Goal: Information Seeking & Learning: Learn about a topic

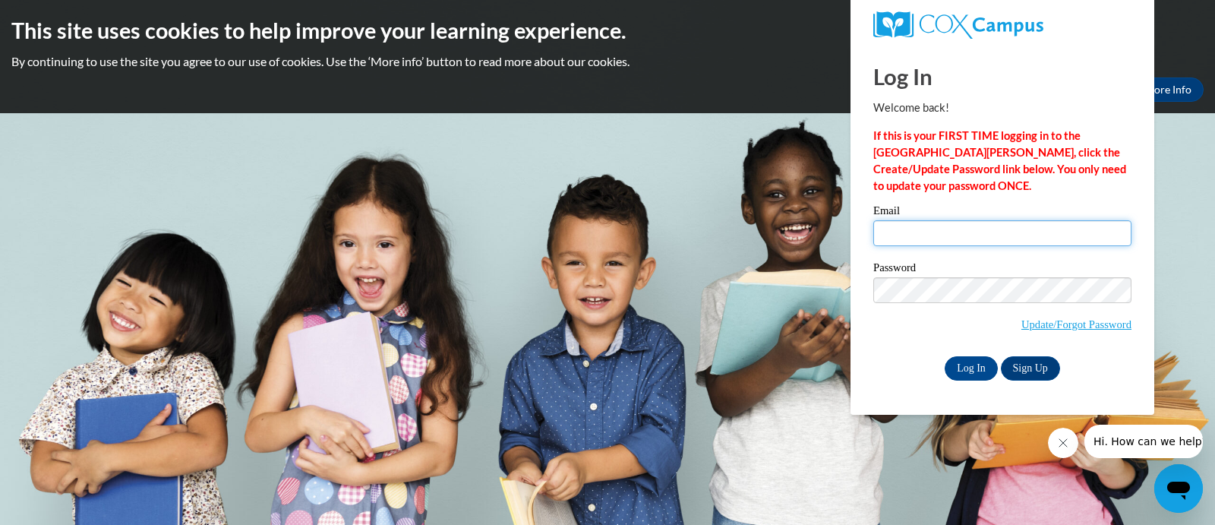
click at [917, 236] on input "Email" at bounding box center [1002, 233] width 258 height 26
type input "rnesha17@gmail.com"
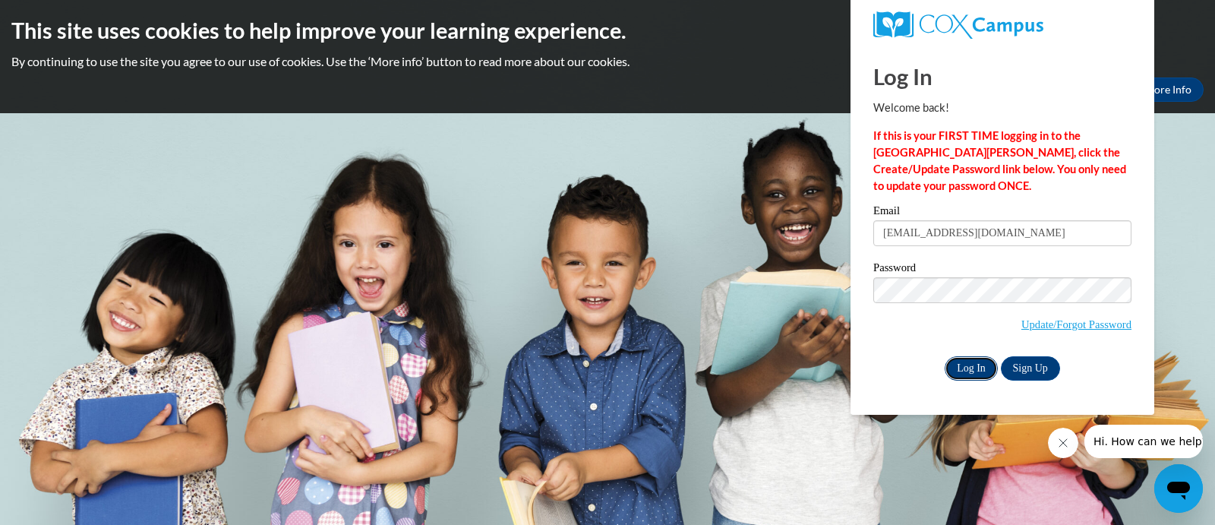
click at [977, 365] on input "Log In" at bounding box center [971, 368] width 53 height 24
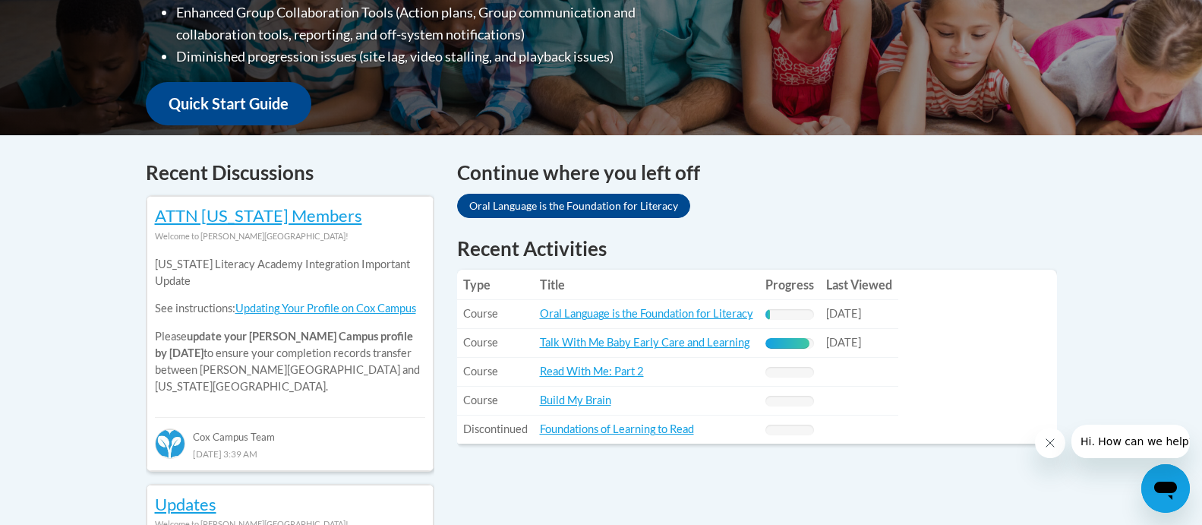
scroll to position [532, 0]
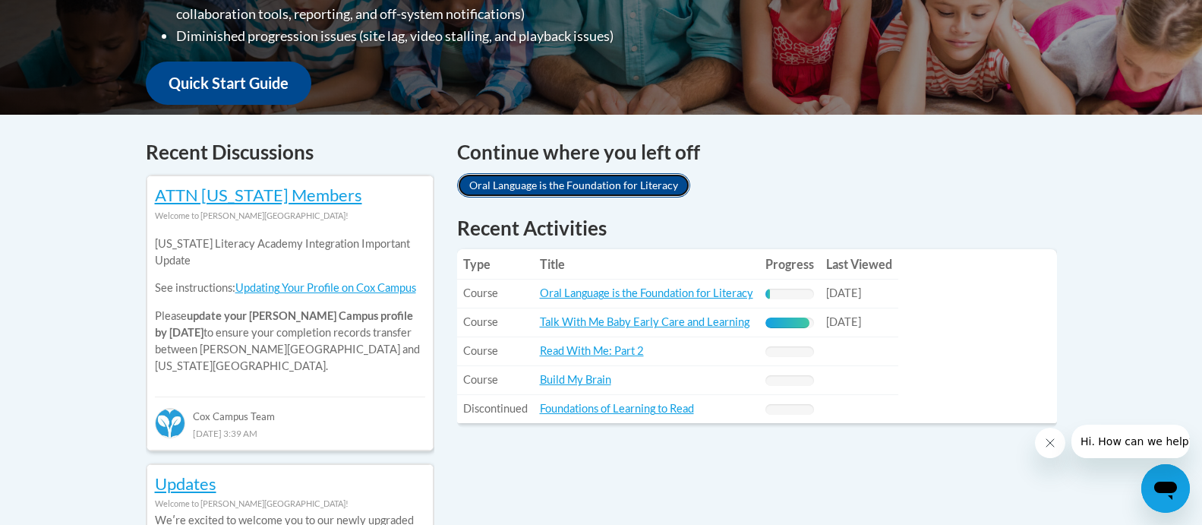
click at [615, 178] on link "Oral Language is the Foundation for Literacy" at bounding box center [573, 185] width 233 height 24
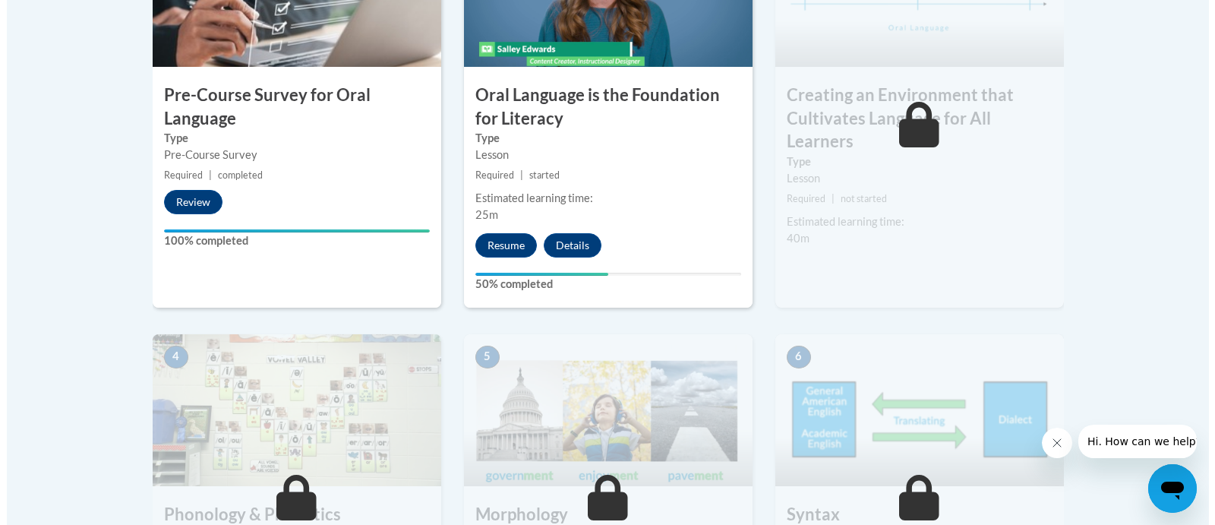
scroll to position [532, 0]
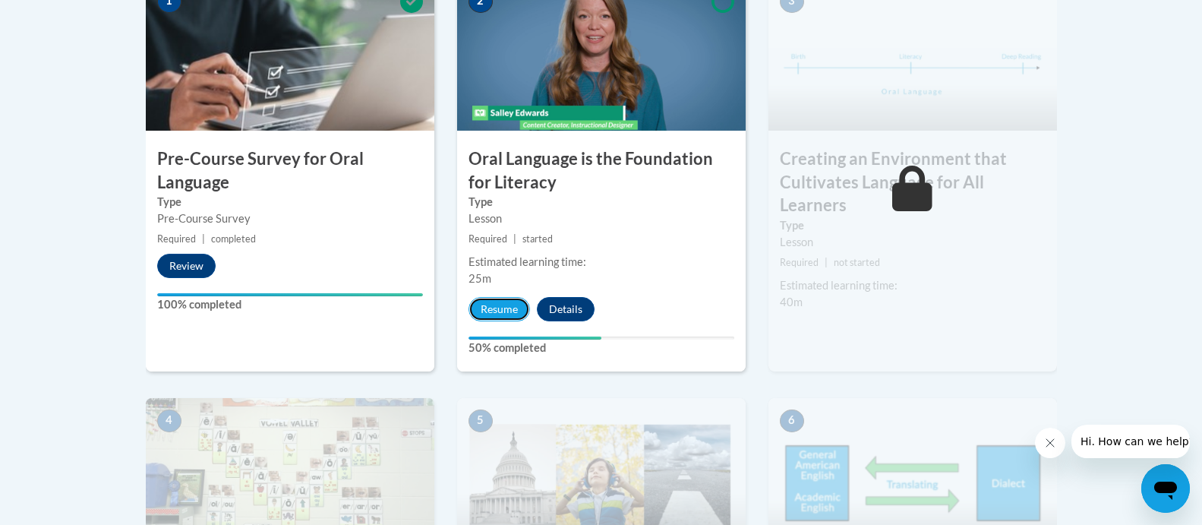
drag, startPoint x: 499, startPoint y: 307, endPoint x: 472, endPoint y: 288, distance: 33.3
click at [472, 288] on div "2 Oral Language is the Foundation for Literacy Type Lesson Required | started E…" at bounding box center [601, 175] width 289 height 393
click at [505, 309] on button "Resume" at bounding box center [500, 309] width 62 height 24
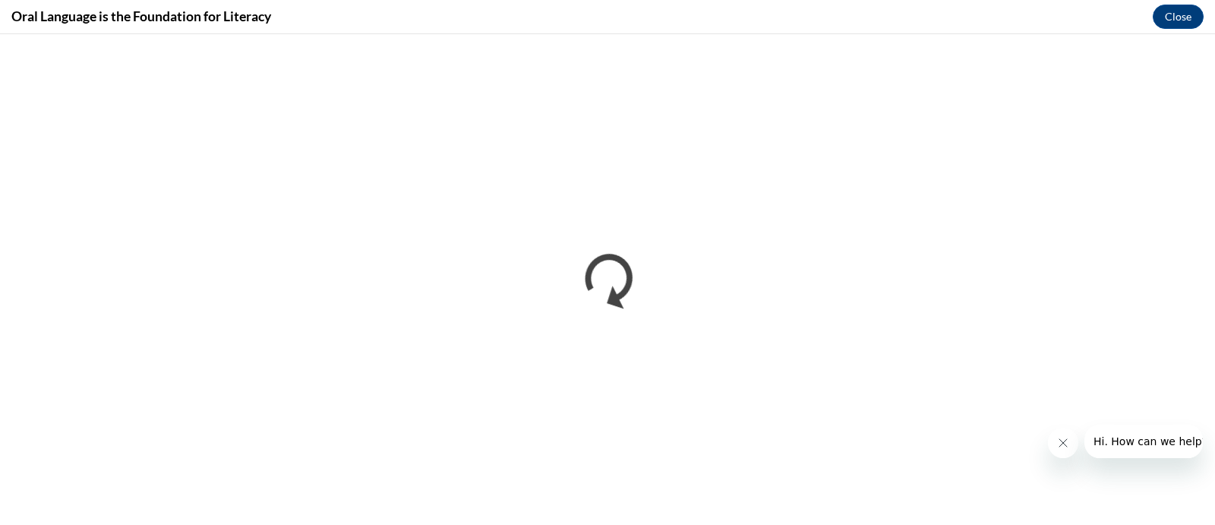
scroll to position [0, 0]
click at [1061, 439] on icon "Close message from company" at bounding box center [1062, 443] width 12 height 12
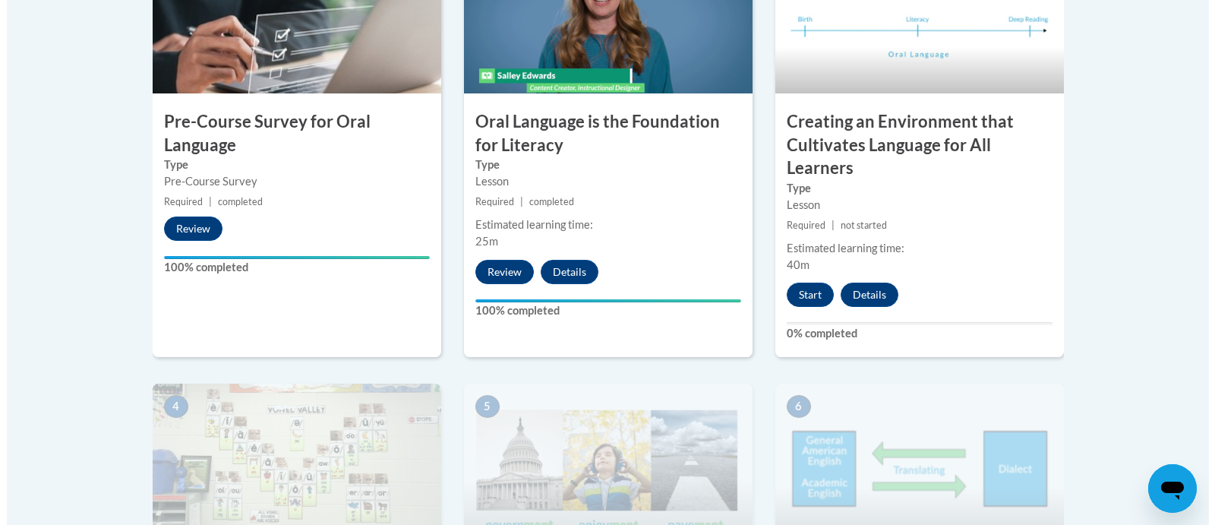
scroll to position [608, 0]
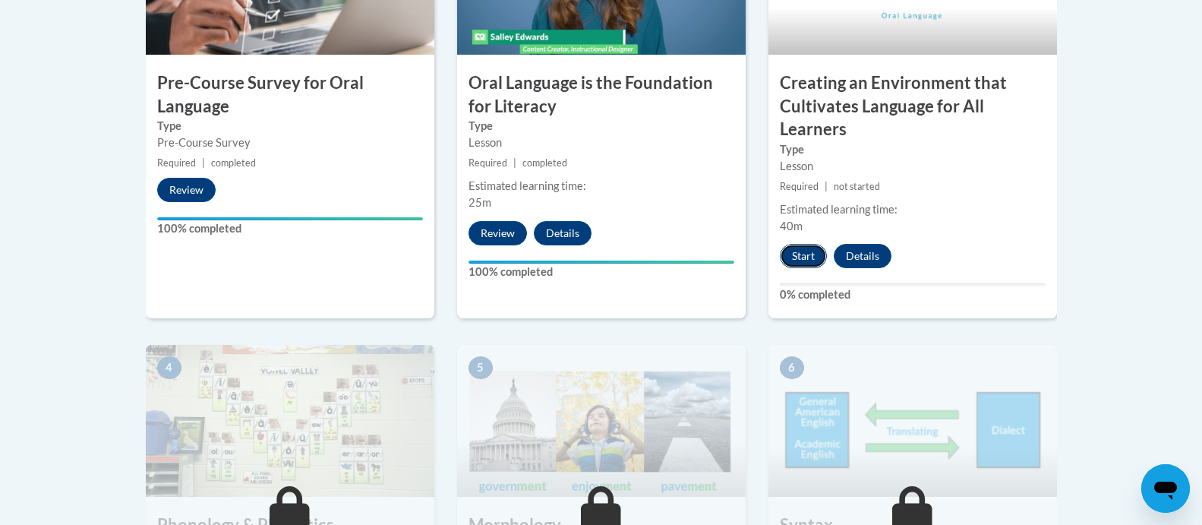
click at [805, 257] on button "Start" at bounding box center [803, 256] width 47 height 24
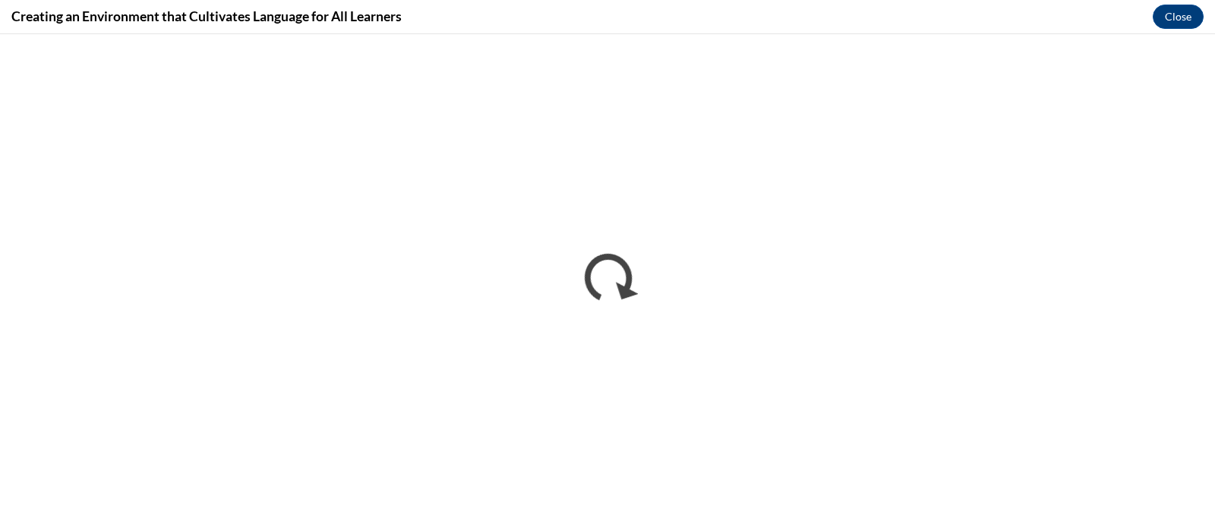
scroll to position [0, 0]
